Goal: Task Accomplishment & Management: Manage account settings

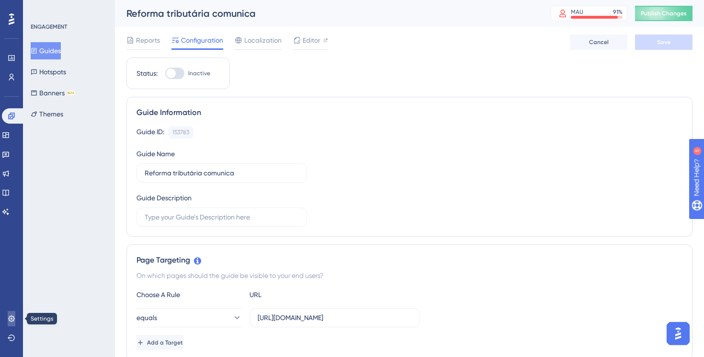
click at [15, 319] on icon at bounding box center [12, 318] width 8 height 8
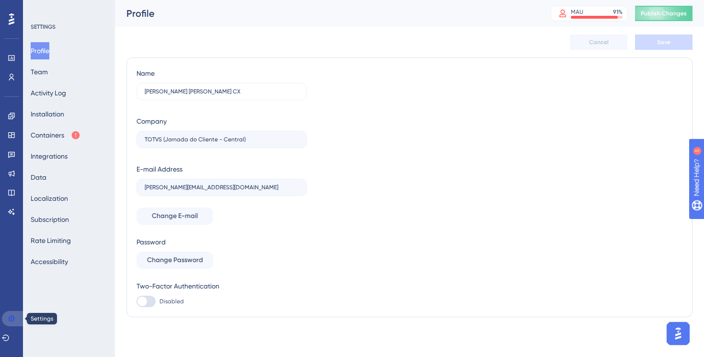
click at [17, 314] on link at bounding box center [13, 318] width 23 height 15
click at [11, 118] on icon at bounding box center [11, 115] width 6 height 6
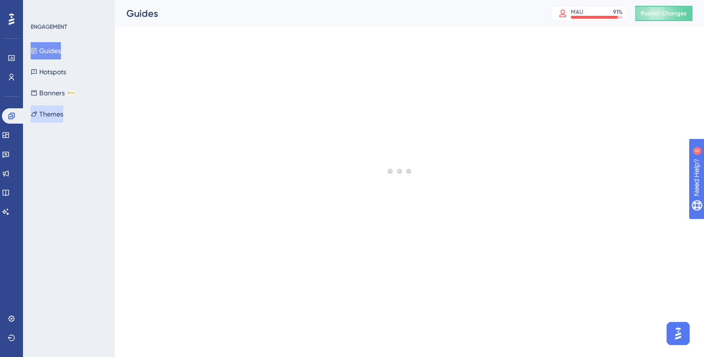
click at [59, 117] on button "Themes" at bounding box center [47, 113] width 33 height 17
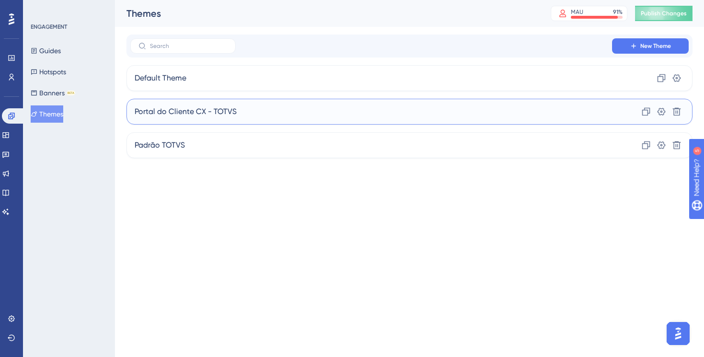
click at [263, 109] on div "Portal do Cliente CX - TOTVS Clone Settings Delete" at bounding box center [409, 112] width 566 height 26
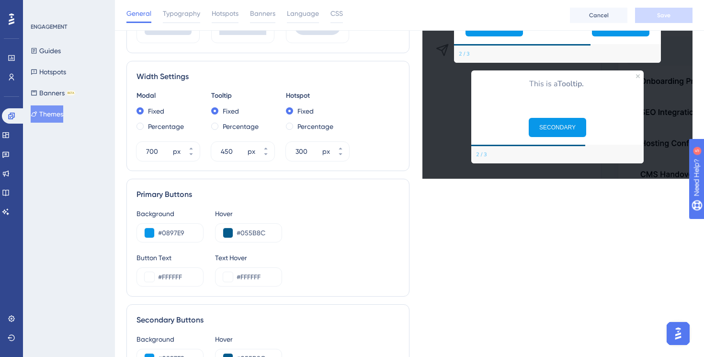
scroll to position [332, 0]
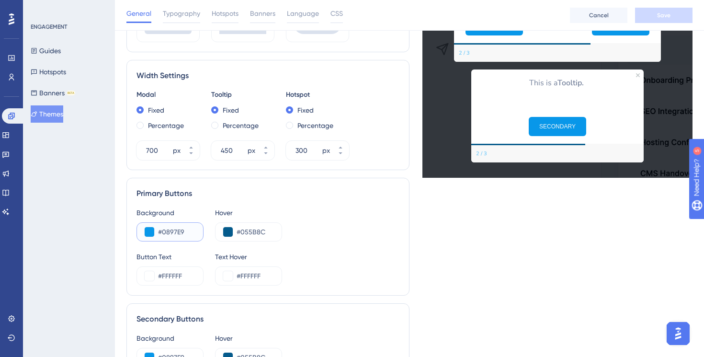
click at [182, 230] on input "#0897E9" at bounding box center [176, 231] width 37 height 11
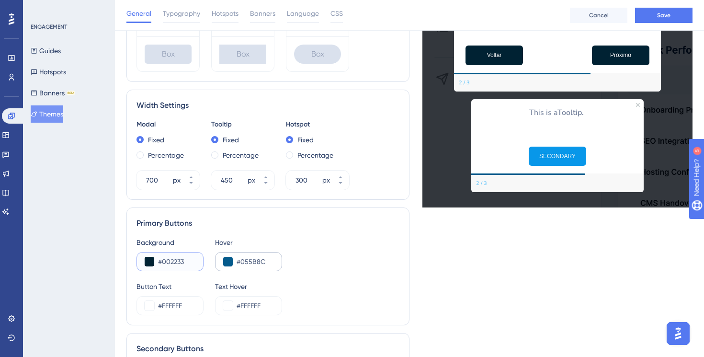
scroll to position [306, 0]
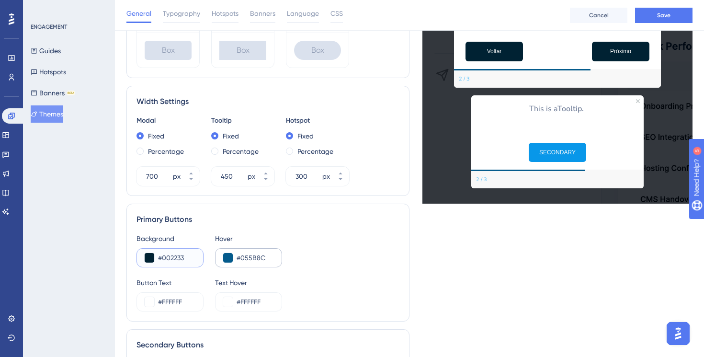
type input "#002233"
click at [243, 256] on input "#055B8C" at bounding box center [254, 257] width 37 height 11
click at [254, 257] on input "#055B8C" at bounding box center [254, 257] width 37 height 11
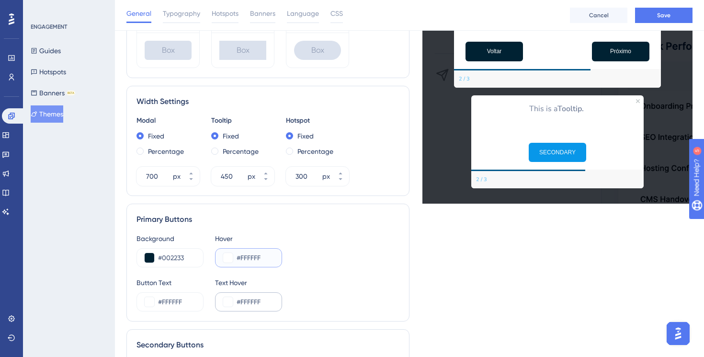
type input "#FFFFFF"
click at [248, 299] on input "#FFFFFF" at bounding box center [254, 301] width 37 height 11
click at [198, 303] on div "#FFFFFF" at bounding box center [169, 301] width 67 height 19
click at [179, 300] on input "#FFFFFF" at bounding box center [176, 301] width 37 height 11
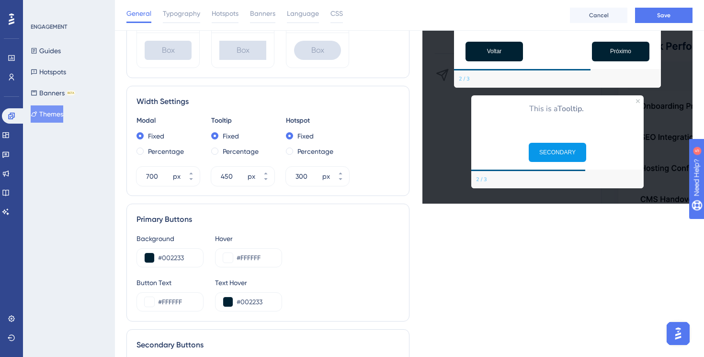
click at [317, 268] on div "Background #002233 Hover #FFFFFF Button Text #FFFFFF Text Hover #002233" at bounding box center [267, 272] width 263 height 78
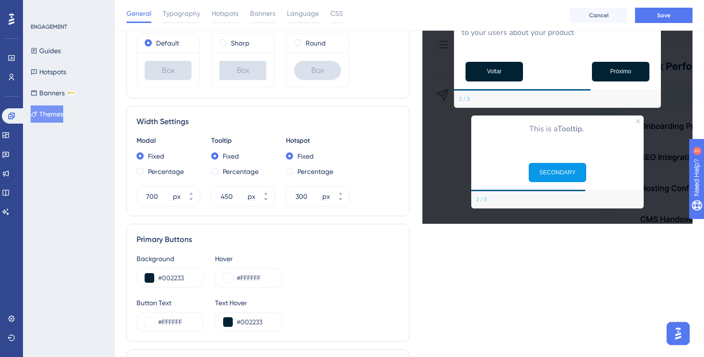
scroll to position [291, 0]
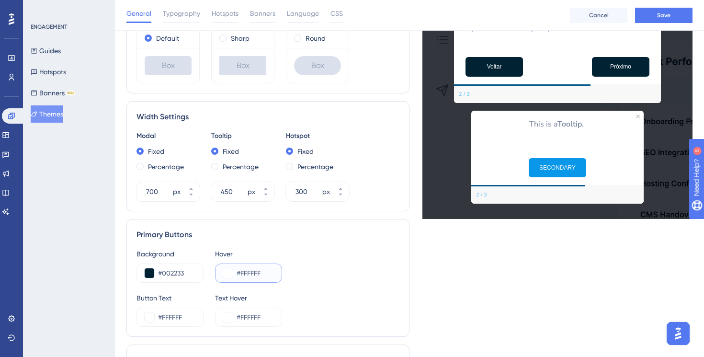
click at [249, 273] on input "#FFFFFF" at bounding box center [254, 272] width 37 height 11
click at [295, 277] on div "Background #002233 Hover #FFFFFF" at bounding box center [267, 265] width 263 height 34
click at [246, 271] on input "#FFFFFF" at bounding box center [254, 272] width 37 height 11
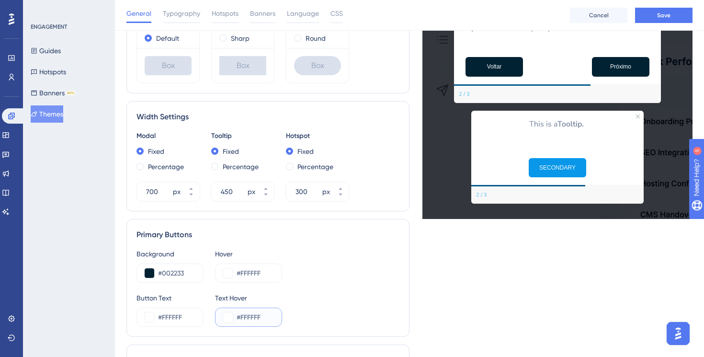
click at [261, 313] on input "#FFFFFF" at bounding box center [254, 316] width 37 height 11
drag, startPoint x: 240, startPoint y: 314, endPoint x: 291, endPoint y: 314, distance: 50.7
click at [291, 314] on div "Button Text #FFFFFF Text Hover #FFFFFF" at bounding box center [267, 309] width 263 height 34
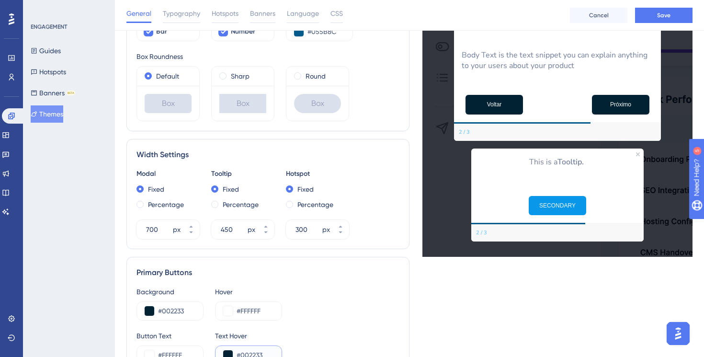
scroll to position [261, 0]
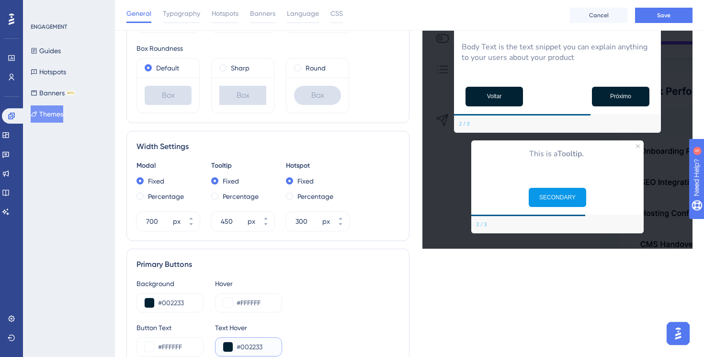
type input "#002233"
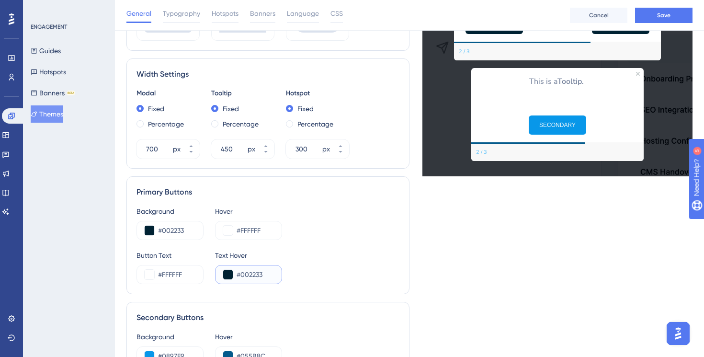
scroll to position [355, 0]
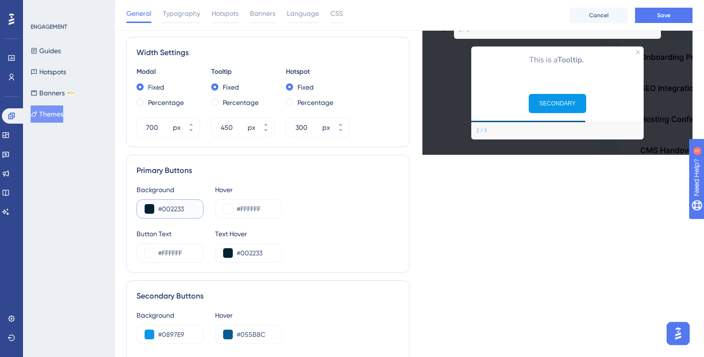
click at [174, 210] on input "#002233" at bounding box center [176, 208] width 37 height 11
click at [167, 210] on input "#002233" at bounding box center [176, 208] width 37 height 11
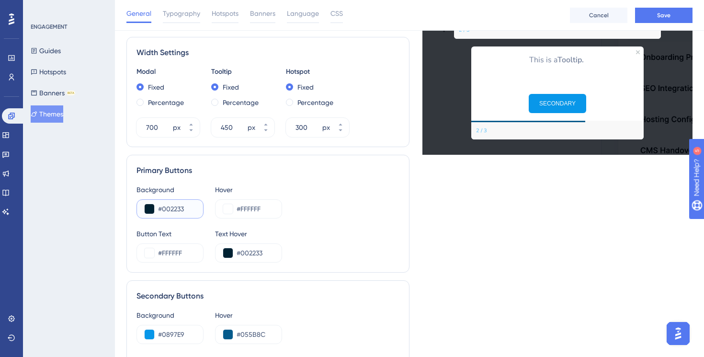
drag, startPoint x: 163, startPoint y: 208, endPoint x: 209, endPoint y: 210, distance: 46.4
click at [209, 210] on div "Background #002233 Hover #FFFFFF" at bounding box center [267, 201] width 263 height 34
paste input "DBFF"
type input "#00DBFF"
click at [249, 207] on input "#FFFFFF" at bounding box center [254, 208] width 37 height 11
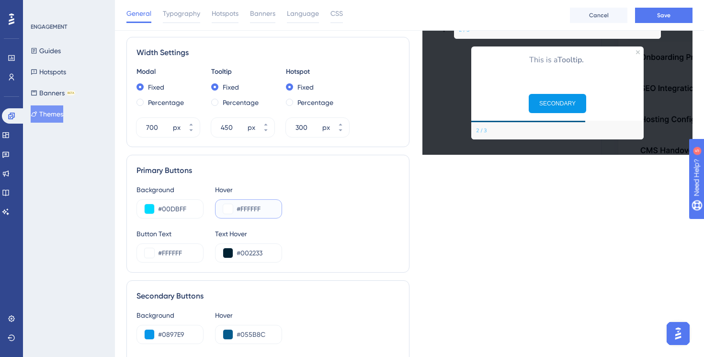
drag, startPoint x: 240, startPoint y: 207, endPoint x: 306, endPoint y: 210, distance: 65.6
click at [306, 210] on div "Background #00DBFF Hover #FFFFFF" at bounding box center [267, 201] width 263 height 34
paste input "00A3BE"
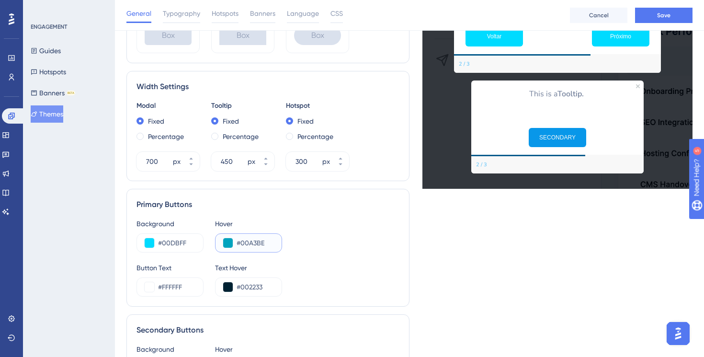
scroll to position [323, 0]
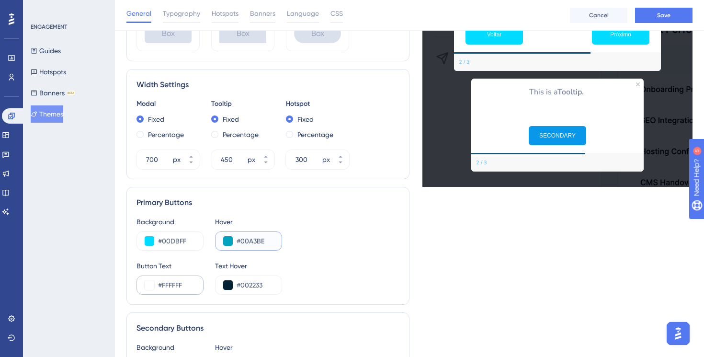
type input "#00A3BE"
drag, startPoint x: 164, startPoint y: 283, endPoint x: 216, endPoint y: 286, distance: 52.7
click at [216, 286] on div "Button Text #FFFFFF Text Hover #002233" at bounding box center [267, 277] width 263 height 34
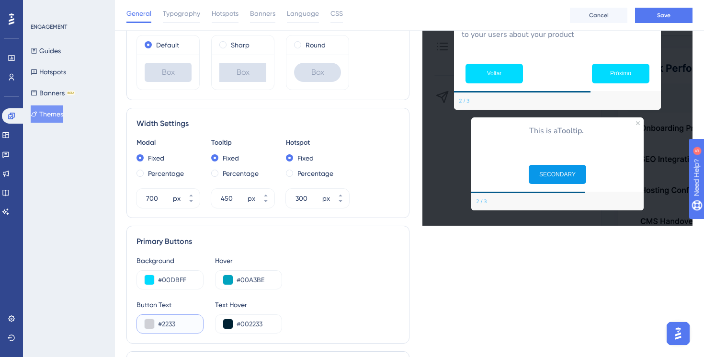
scroll to position [281, 0]
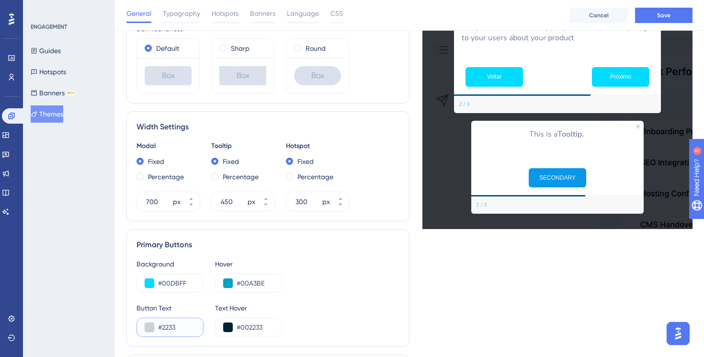
click at [164, 325] on input "#2233" at bounding box center [176, 326] width 37 height 11
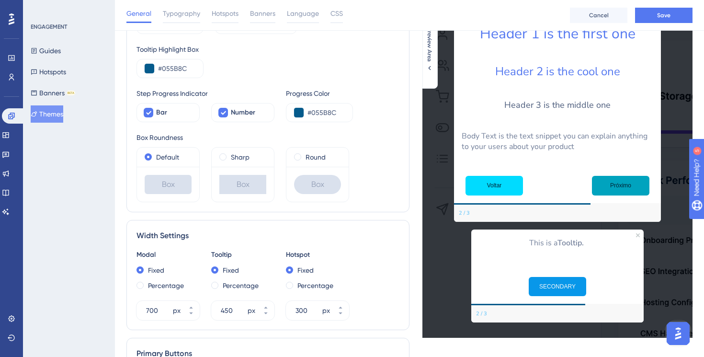
scroll to position [172, 0]
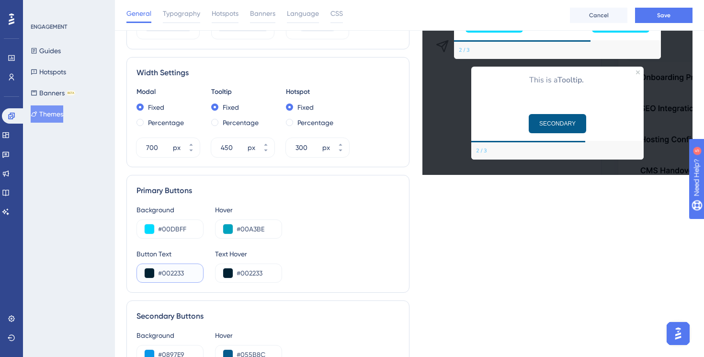
type input "#002233"
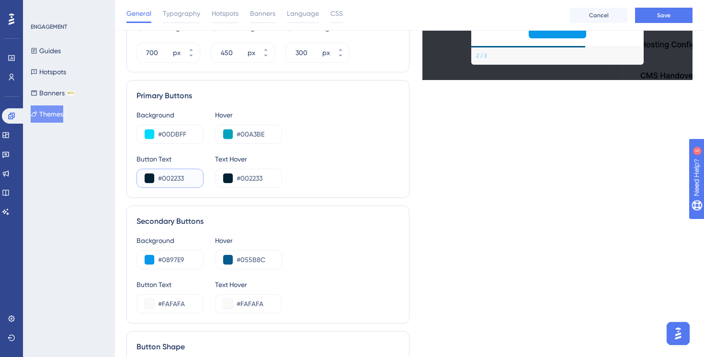
scroll to position [430, 0]
drag, startPoint x: 163, startPoint y: 257, endPoint x: 223, endPoint y: 257, distance: 59.8
click at [223, 257] on div "Background #0897E9 Hover #055B8C" at bounding box center [267, 251] width 263 height 34
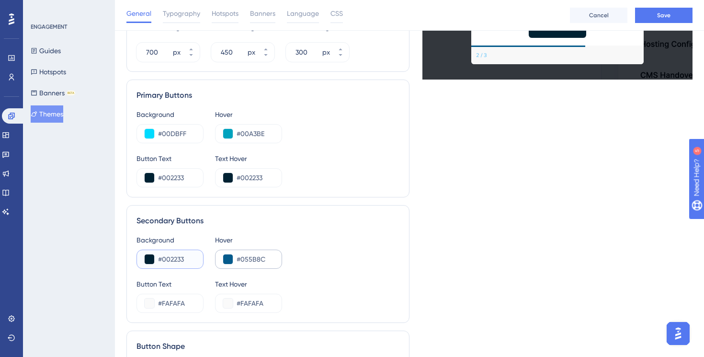
type input "#002233"
click at [257, 257] on input "#055B8C" at bounding box center [254, 258] width 37 height 11
drag, startPoint x: 241, startPoint y: 257, endPoint x: 299, endPoint y: 256, distance: 58.4
click at [299, 256] on div "Background #002233 Hover #055B8C" at bounding box center [267, 251] width 263 height 34
paste input "03652"
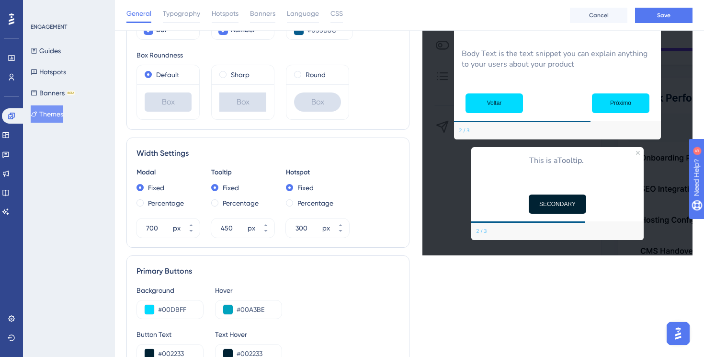
scroll to position [254, 0]
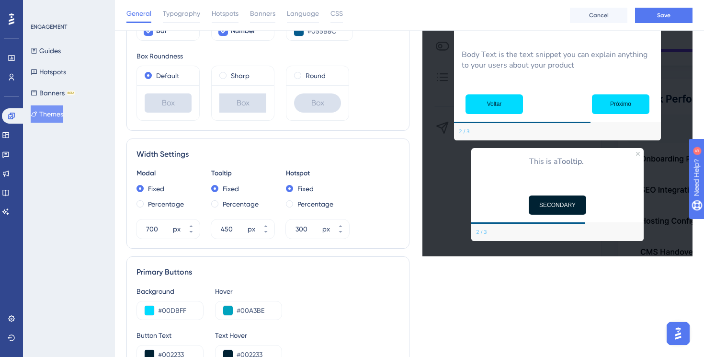
type input "#003652"
drag, startPoint x: 458, startPoint y: 130, endPoint x: 471, endPoint y: 131, distance: 12.9
click at [471, 131] on div "2 / 3" at bounding box center [557, 131] width 207 height 17
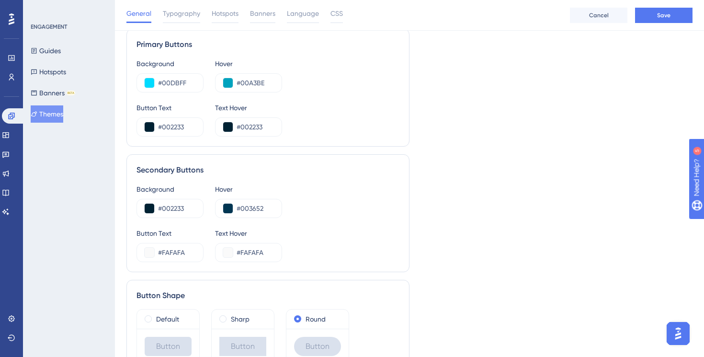
scroll to position [462, 0]
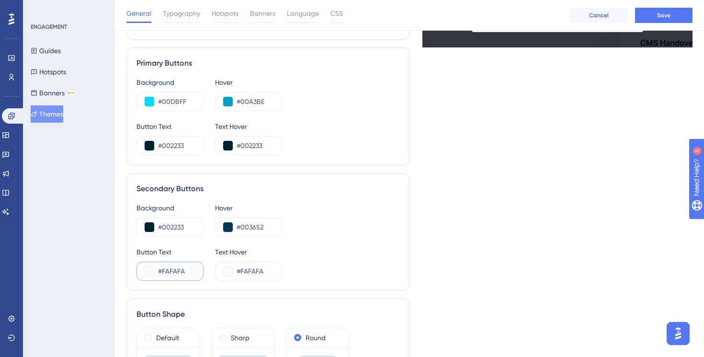
drag, startPoint x: 162, startPoint y: 270, endPoint x: 212, endPoint y: 270, distance: 49.8
click at [212, 270] on div "Button Text #FAFAFA Text Hover #FAFAFA" at bounding box center [267, 263] width 263 height 34
type input "#FFFFFF"
click at [255, 275] on input "#FAFAFA" at bounding box center [254, 270] width 37 height 11
drag, startPoint x: 240, startPoint y: 272, endPoint x: 285, endPoint y: 272, distance: 44.5
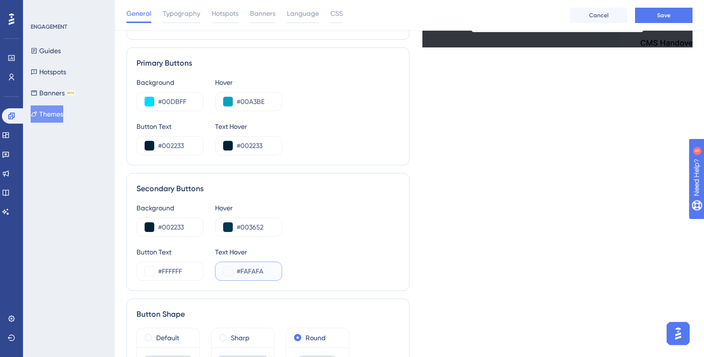
click at [285, 272] on div "Button Text #FFFFFF Text Hover #FAFAFA" at bounding box center [267, 263] width 263 height 34
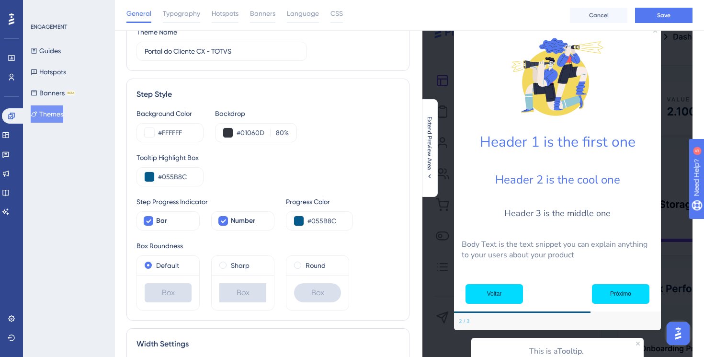
scroll to position [65, 0]
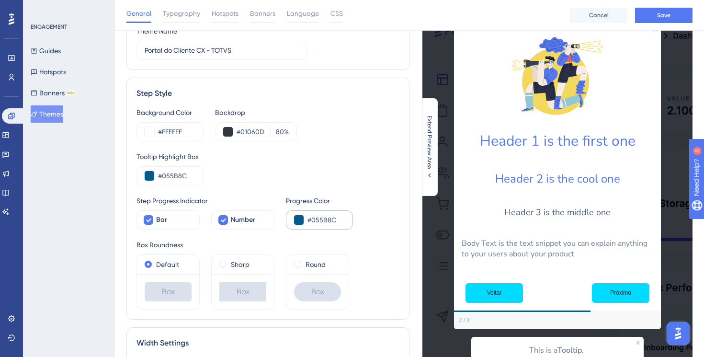
type input "#FFFFFF"
click at [317, 219] on input "#055B8C" at bounding box center [325, 219] width 37 height 11
click at [313, 186] on div "Background Color #FFFFFF Backdrop #01060D 80 % Tooltip Highlight Box #055B8C St…" at bounding box center [267, 208] width 263 height 202
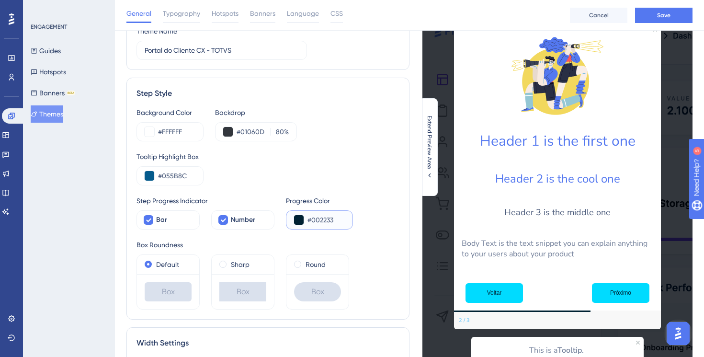
click at [308, 223] on input "#002233" at bounding box center [325, 219] width 37 height 11
click at [314, 220] on input "#0" at bounding box center [325, 219] width 37 height 11
click at [314, 219] on input "#0" at bounding box center [325, 219] width 37 height 11
drag, startPoint x: 163, startPoint y: 176, endPoint x: 212, endPoint y: 177, distance: 49.8
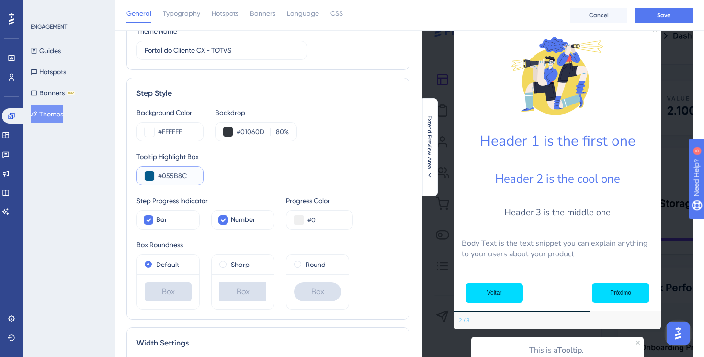
click at [212, 177] on div "Tooltip Highlight Box #055B8C" at bounding box center [267, 168] width 263 height 34
click at [316, 216] on input "#0" at bounding box center [325, 219] width 37 height 11
paste input "55B8C"
type input "#055B8C"
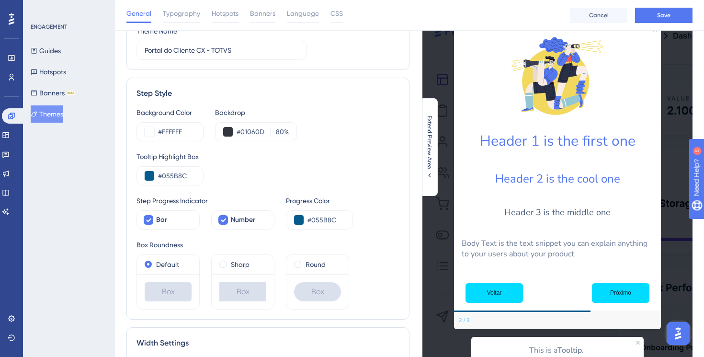
click at [320, 175] on div "Tooltip Highlight Box #055B8C" at bounding box center [267, 168] width 263 height 34
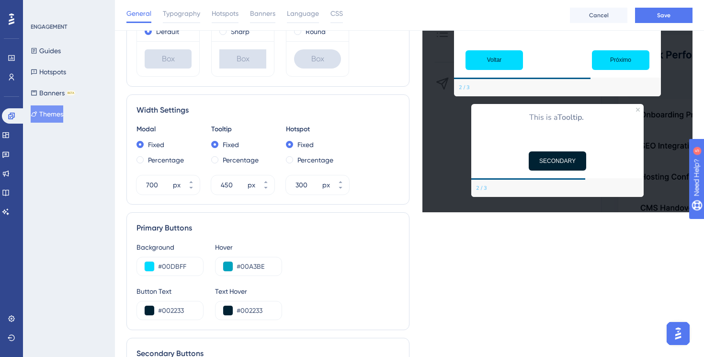
scroll to position [296, 0]
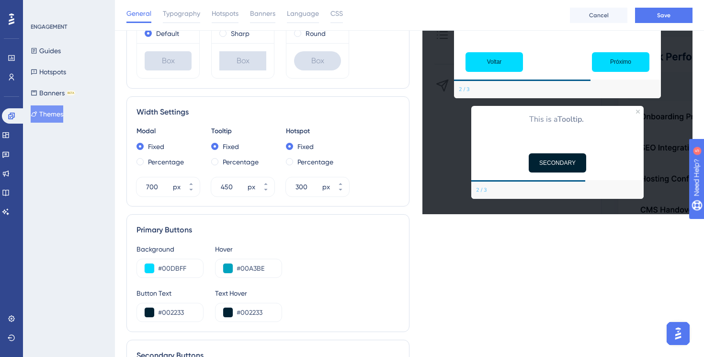
drag, startPoint x: 458, startPoint y: 83, endPoint x: 470, endPoint y: 83, distance: 12.4
click at [470, 83] on div "2 / 3" at bounding box center [557, 89] width 207 height 17
drag, startPoint x: 162, startPoint y: 266, endPoint x: 213, endPoint y: 266, distance: 51.2
click at [213, 266] on div "Background #00DBFF Hover #00A3BE" at bounding box center [267, 260] width 263 height 34
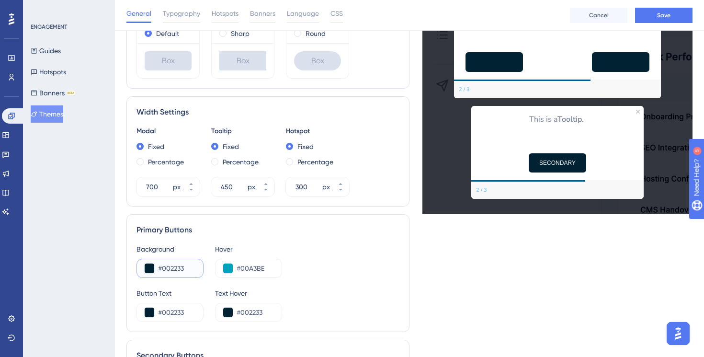
type input "#00DBFF"
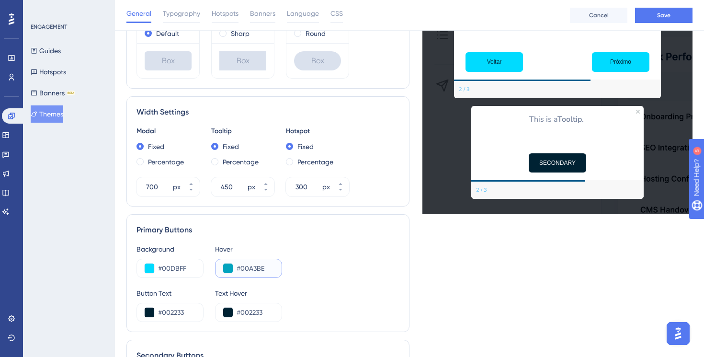
click at [252, 273] on input "#00A3BE" at bounding box center [254, 267] width 37 height 11
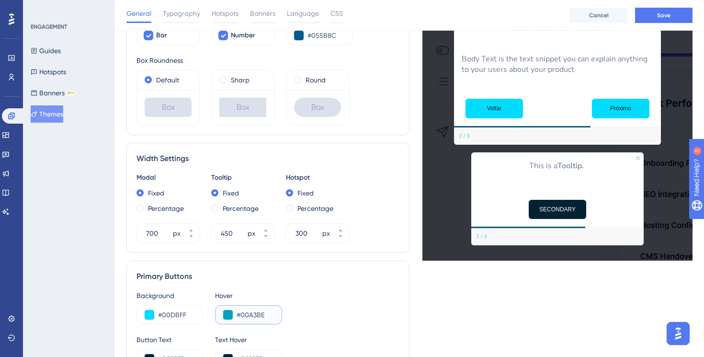
scroll to position [249, 0]
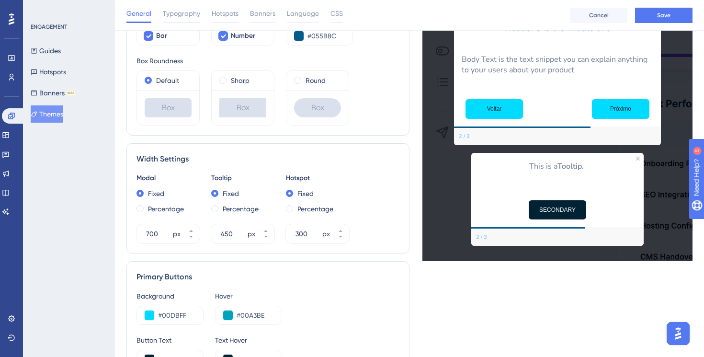
drag, startPoint x: 458, startPoint y: 136, endPoint x: 469, endPoint y: 136, distance: 10.1
click at [469, 136] on div "2 / 3" at bounding box center [463, 137] width 11 height 8
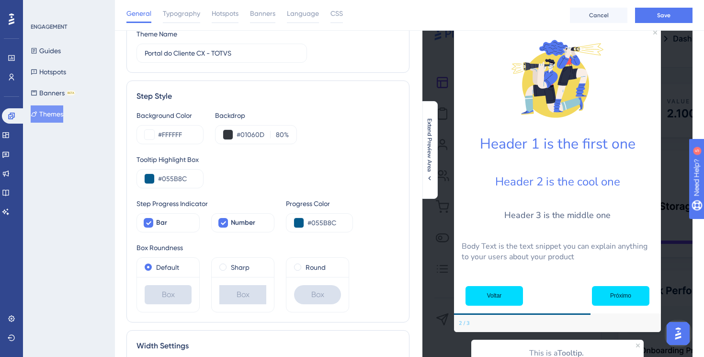
scroll to position [59, 0]
